Goal: Task Accomplishment & Management: Use online tool/utility

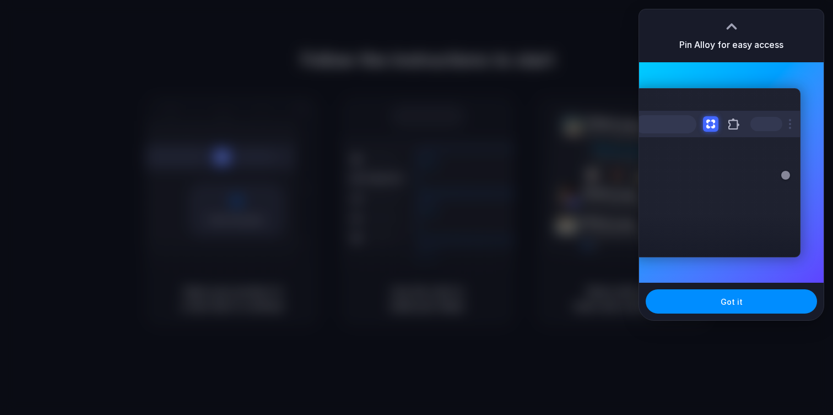
click at [773, 18] on div "Pin Alloy for easy access" at bounding box center [731, 35] width 185 height 53
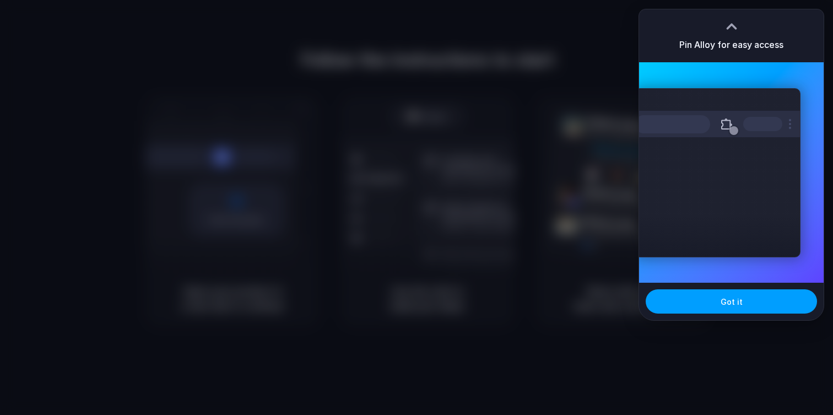
click at [761, 299] on button "Got it" at bounding box center [731, 301] width 171 height 24
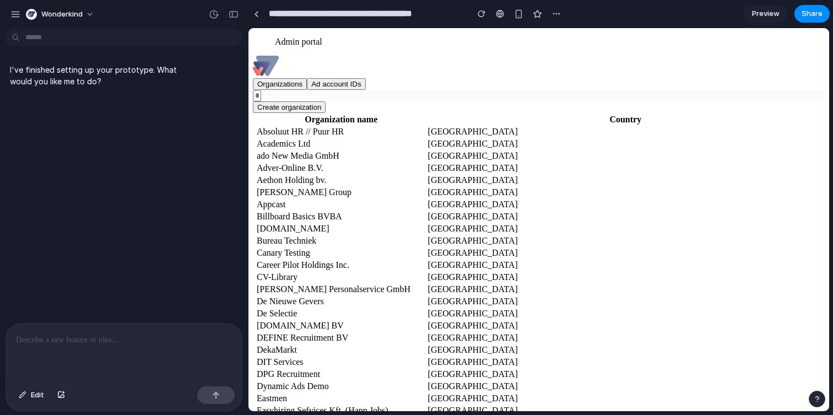
click at [261, 101] on input "text" at bounding box center [257, 95] width 8 height 11
type input "**********"
click at [82, 337] on p at bounding box center [124, 339] width 216 height 13
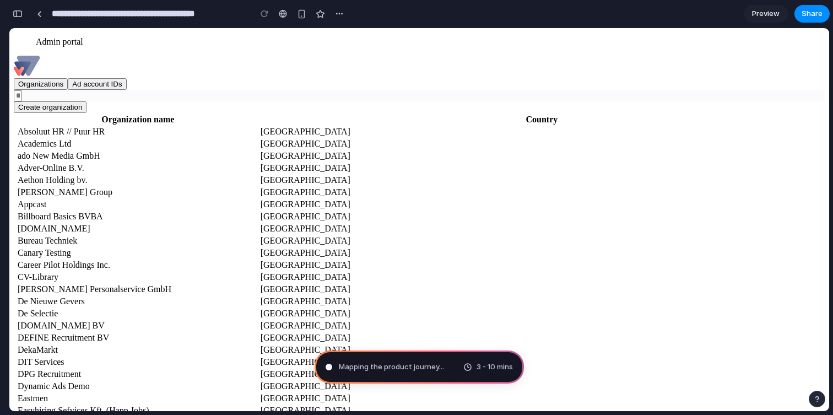
type input "**********"
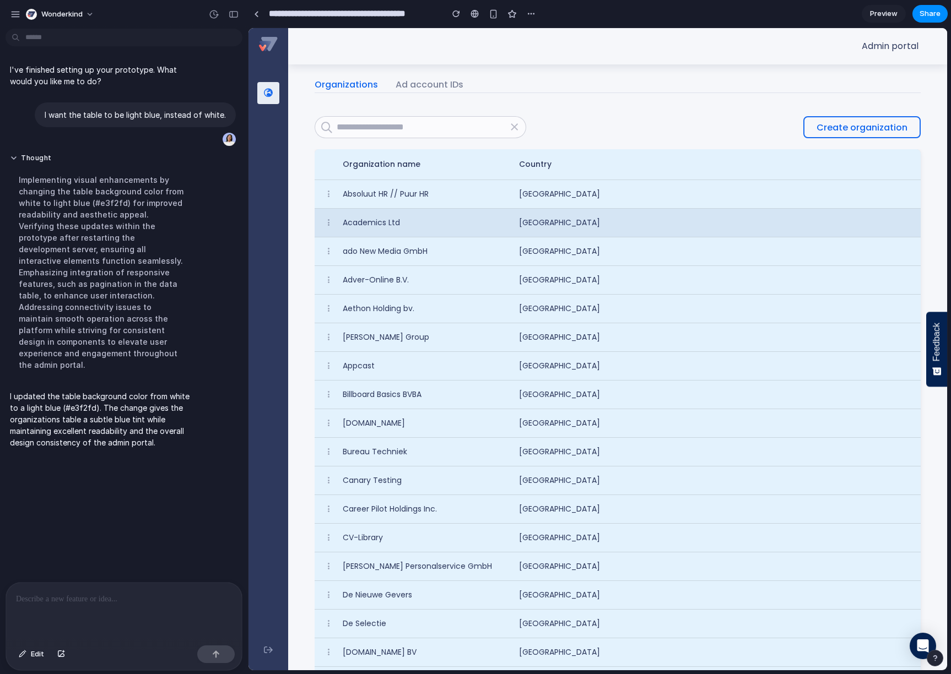
click at [421, 216] on td "Academics Ltd" at bounding box center [422, 223] width 176 height 29
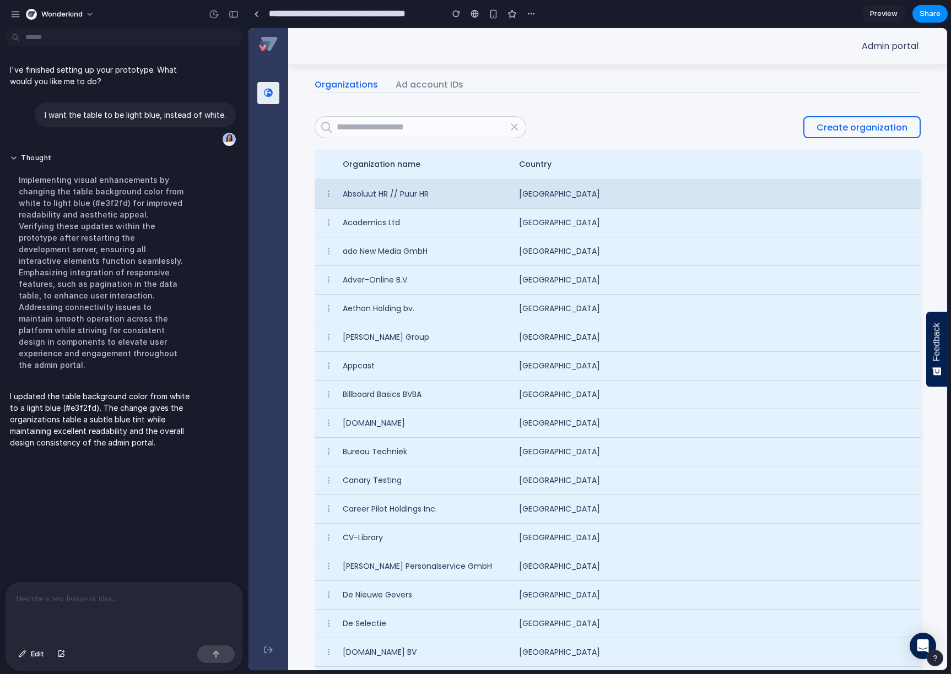
click at [423, 191] on span "Absoluut HR // Puur HR" at bounding box center [386, 194] width 86 height 12
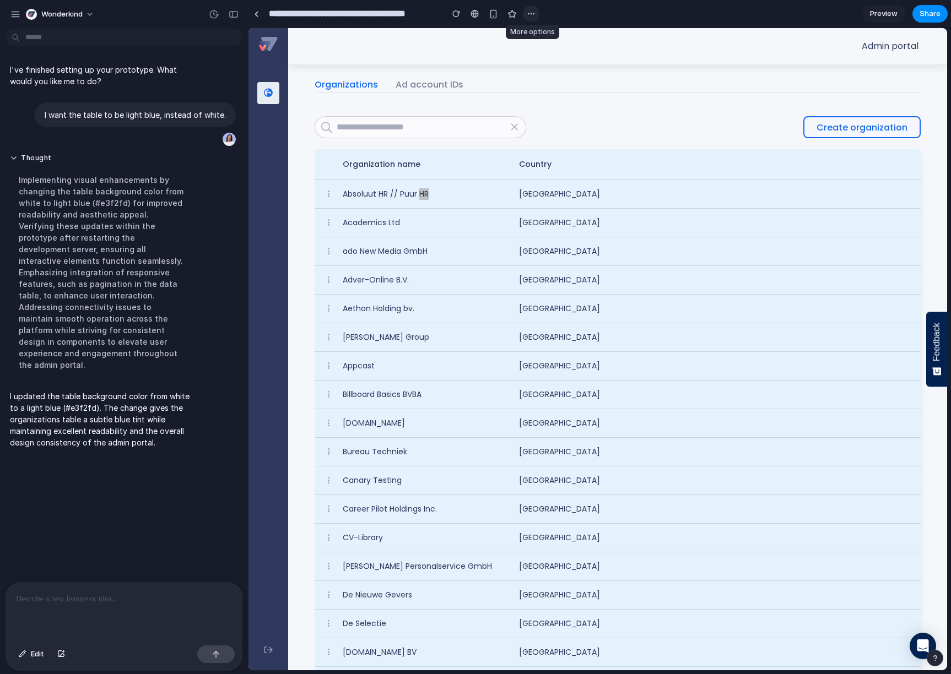
click at [527, 16] on div "button" at bounding box center [531, 13] width 9 height 9
click at [832, 16] on div "Duplicate Delete" at bounding box center [475, 337] width 951 height 674
click at [832, 14] on span "Preview" at bounding box center [884, 13] width 28 height 11
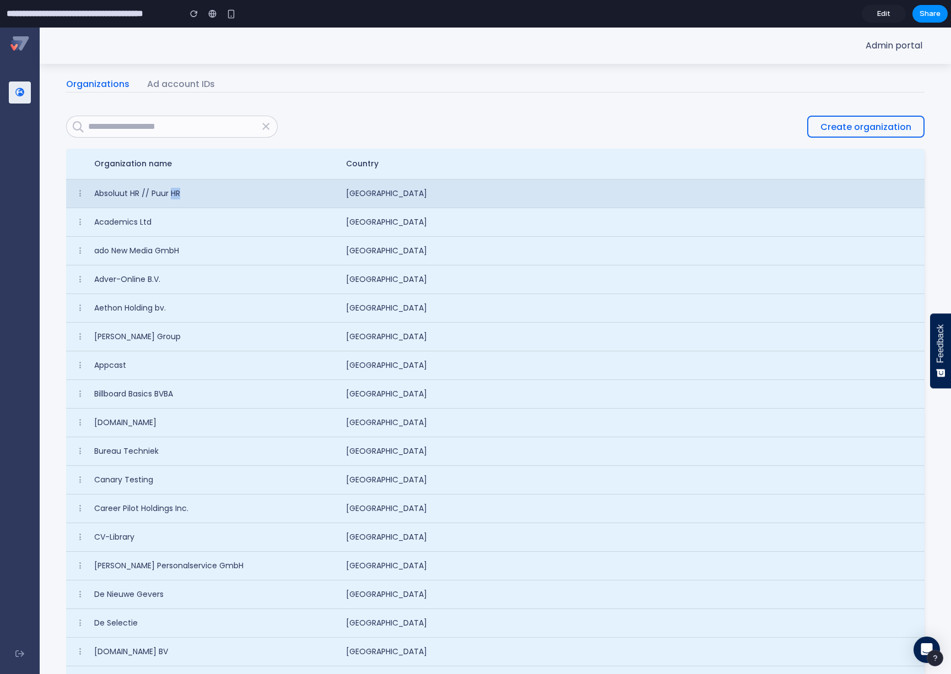
click at [291, 193] on div "Absoluut HR // Puur HR" at bounding box center [211, 194] width 234 height 12
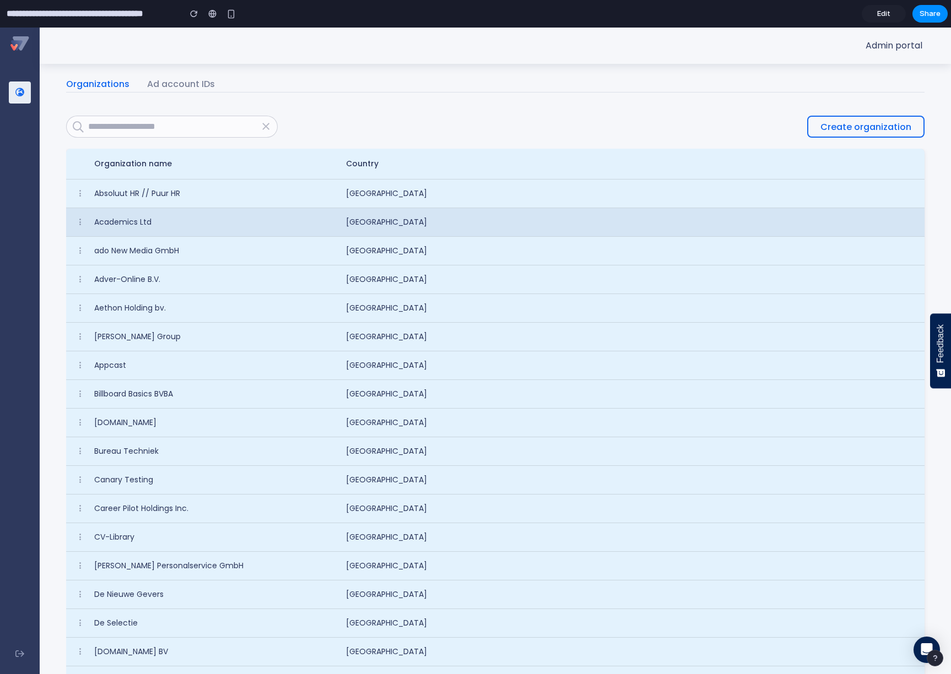
click at [261, 219] on div "Academics Ltd" at bounding box center [211, 222] width 234 height 12
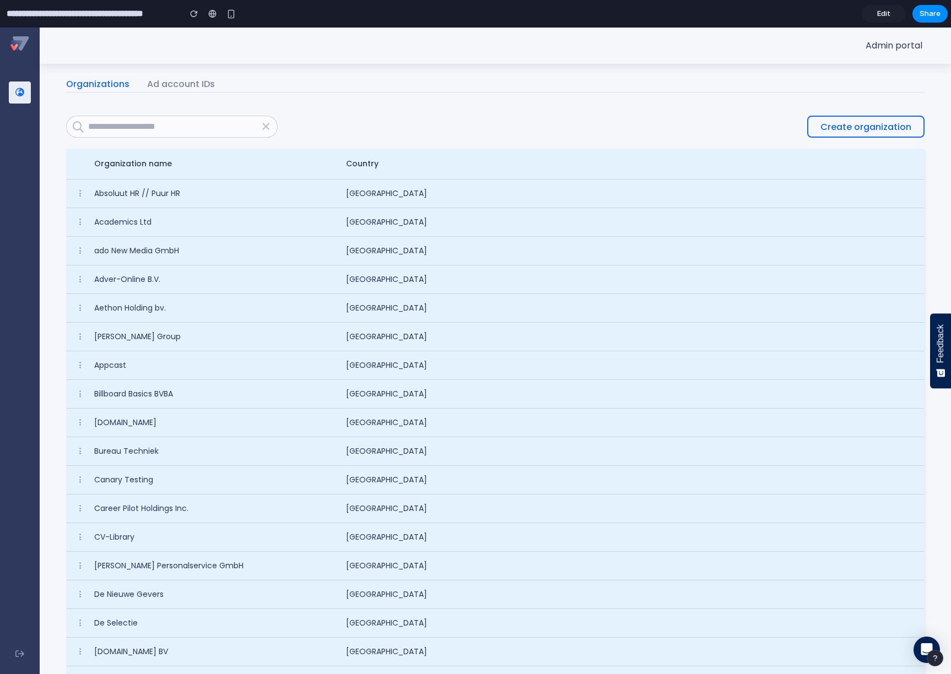
click at [462, 61] on ul "Admin portal" at bounding box center [495, 46] width 911 height 36
